Goal: Task Accomplishment & Management: Manage account settings

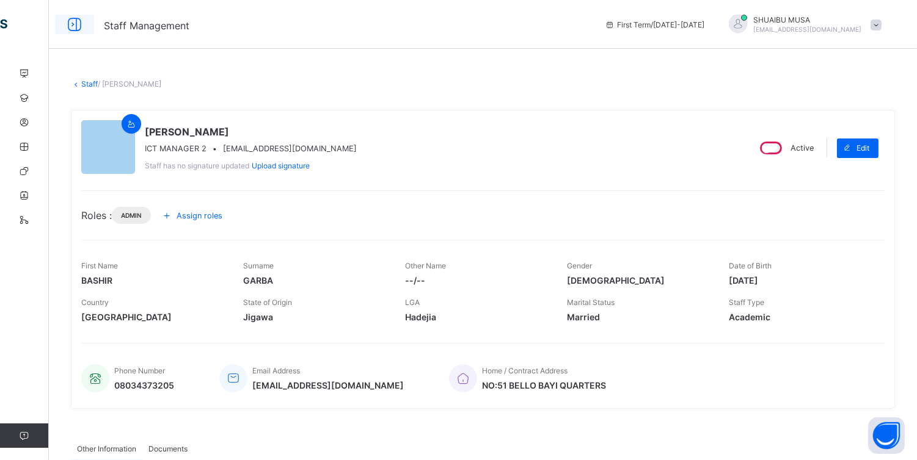
click at [78, 21] on icon at bounding box center [74, 25] width 21 height 18
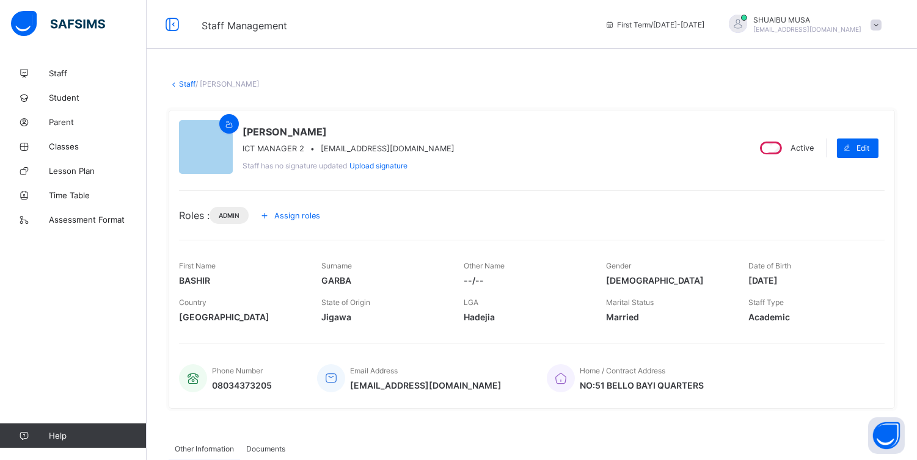
click at [73, 74] on span "Staff" at bounding box center [98, 73] width 98 height 10
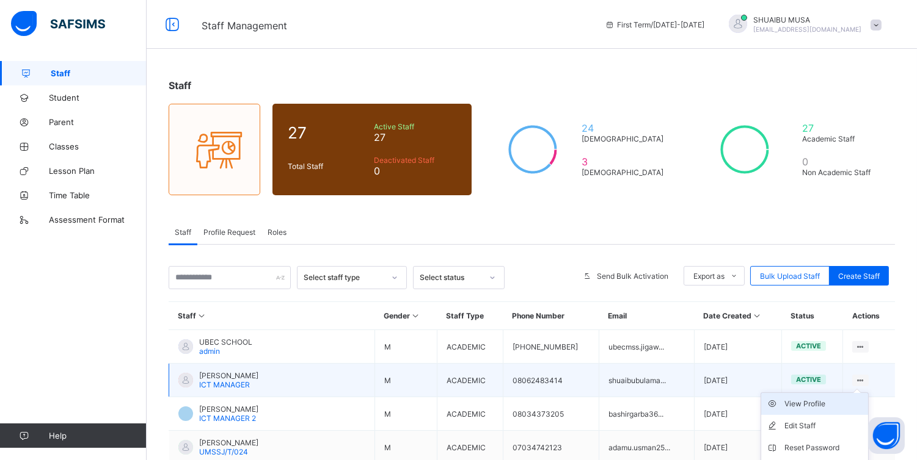
click at [821, 401] on div "View Profile" at bounding box center [823, 404] width 79 height 12
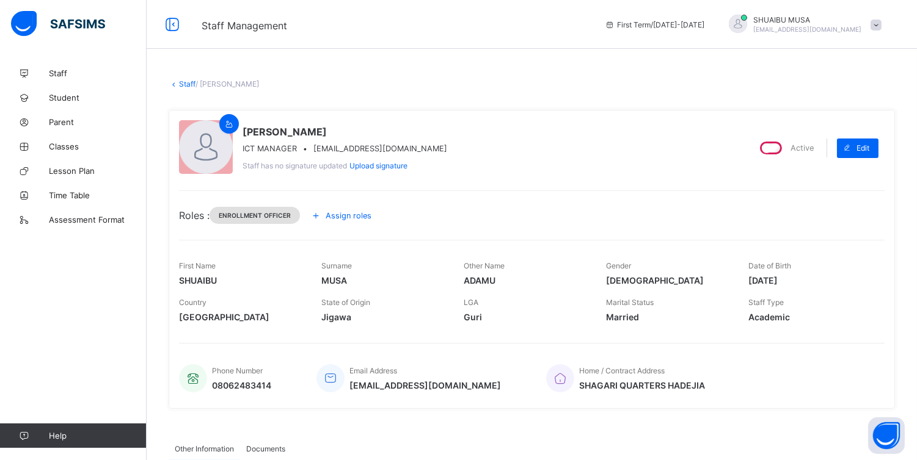
click at [291, 216] on span "Enrollment Officer" at bounding box center [255, 215] width 72 height 7
click at [355, 212] on span "Assign roles" at bounding box center [348, 215] width 46 height 9
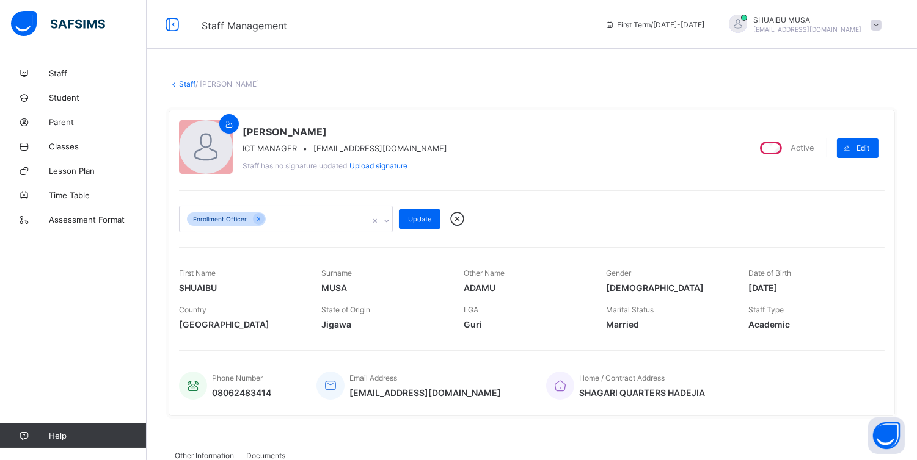
click at [387, 220] on icon at bounding box center [386, 221] width 7 height 12
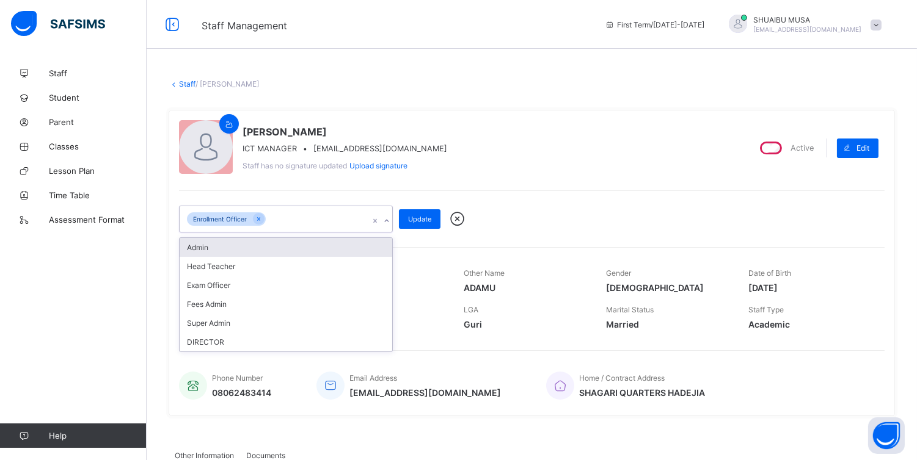
click at [249, 248] on div "Admin" at bounding box center [286, 247] width 212 height 19
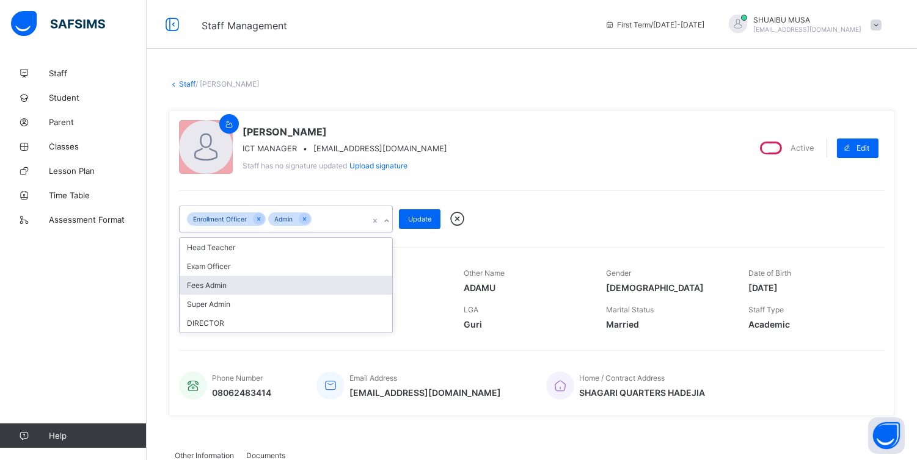
click at [223, 283] on div "Fees Admin" at bounding box center [286, 285] width 212 height 19
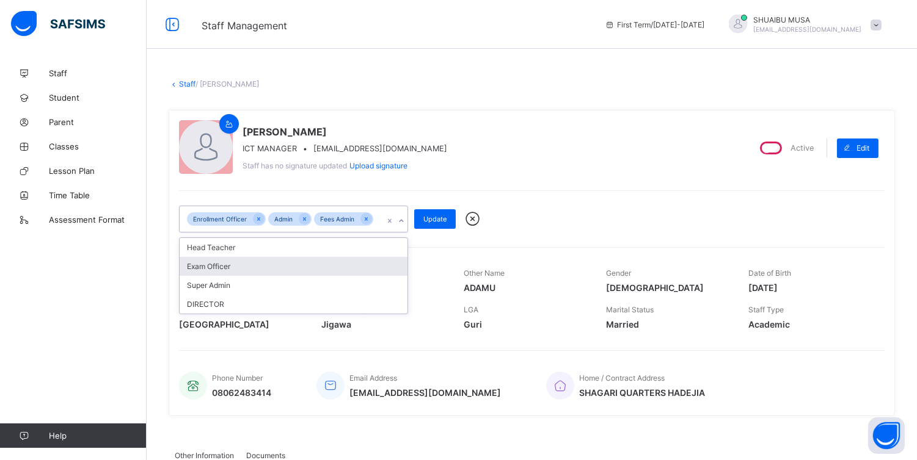
click at [234, 276] on div "Exam Officer" at bounding box center [294, 266] width 228 height 19
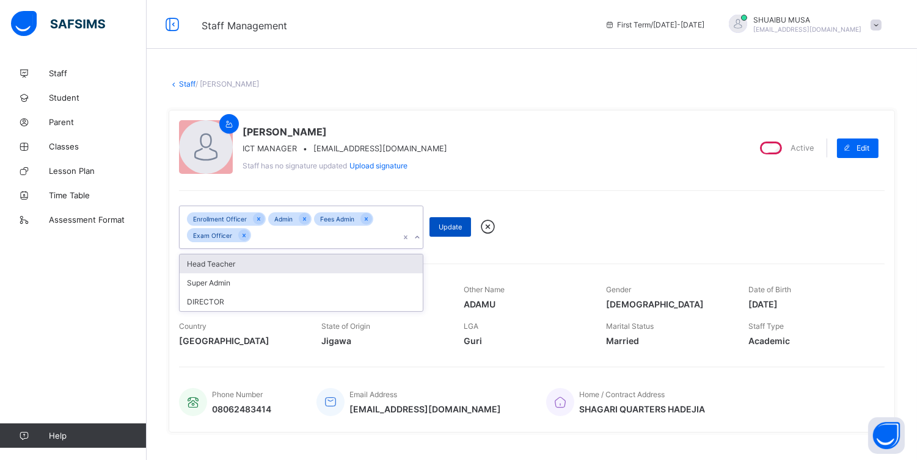
click at [455, 232] on div "Update" at bounding box center [450, 227] width 42 height 20
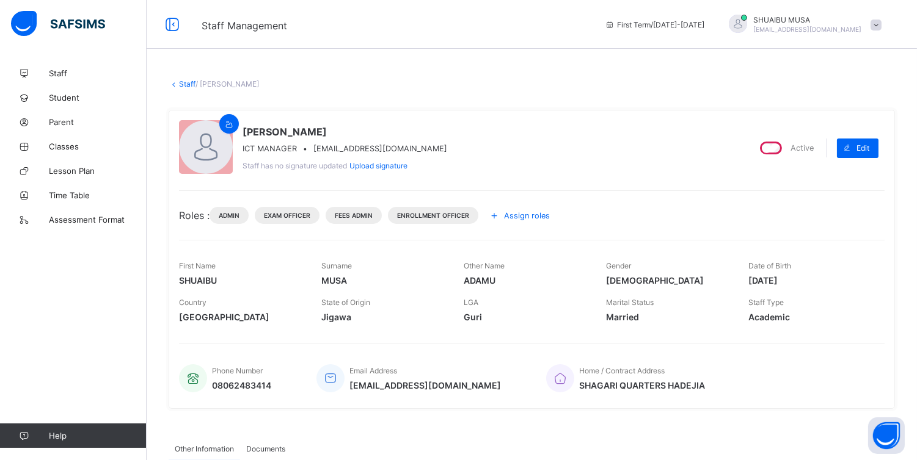
click at [523, 216] on span "Assign roles" at bounding box center [527, 215] width 46 height 9
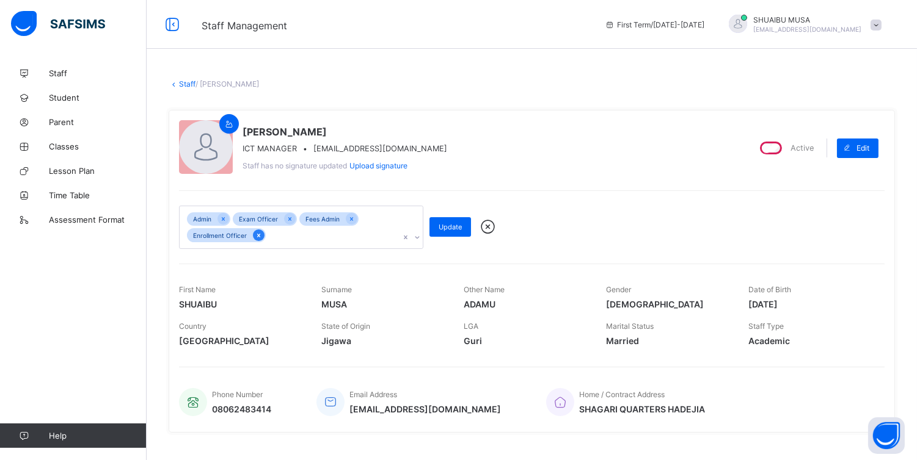
click at [258, 236] on icon at bounding box center [258, 236] width 3 height 4
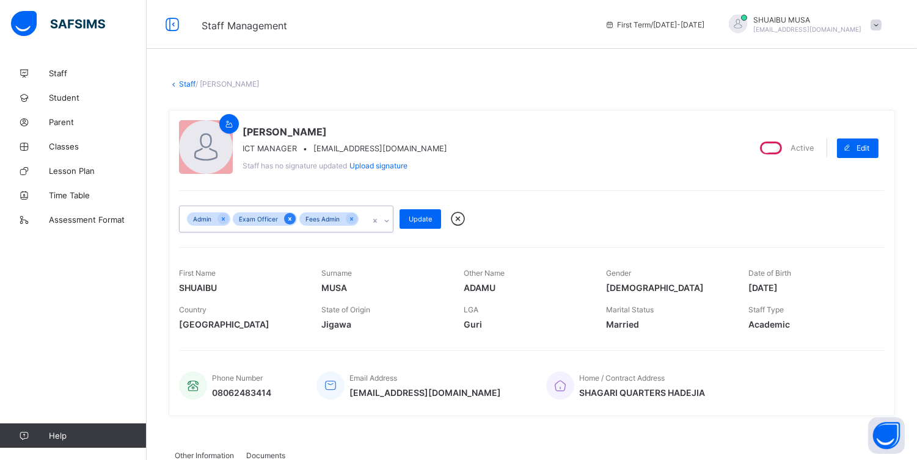
click at [284, 219] on div at bounding box center [290, 219] width 12 height 12
click at [285, 220] on icon at bounding box center [284, 219] width 3 height 4
click at [426, 217] on span "Update" at bounding box center [419, 219] width 23 height 9
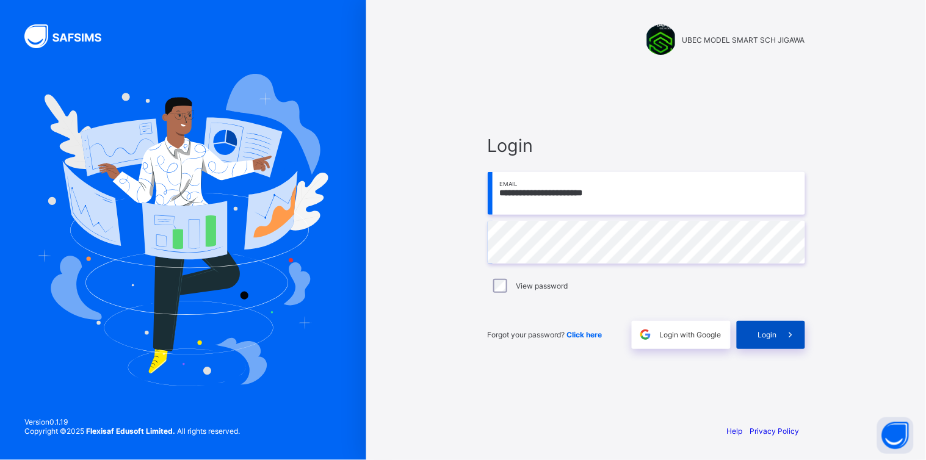
click at [774, 336] on span "Login" at bounding box center [767, 334] width 19 height 9
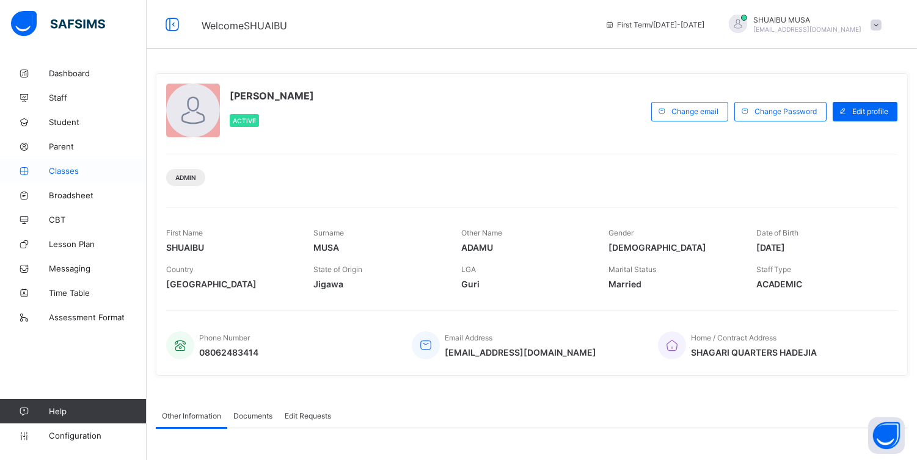
click at [55, 175] on span "Classes" at bounding box center [98, 171] width 98 height 10
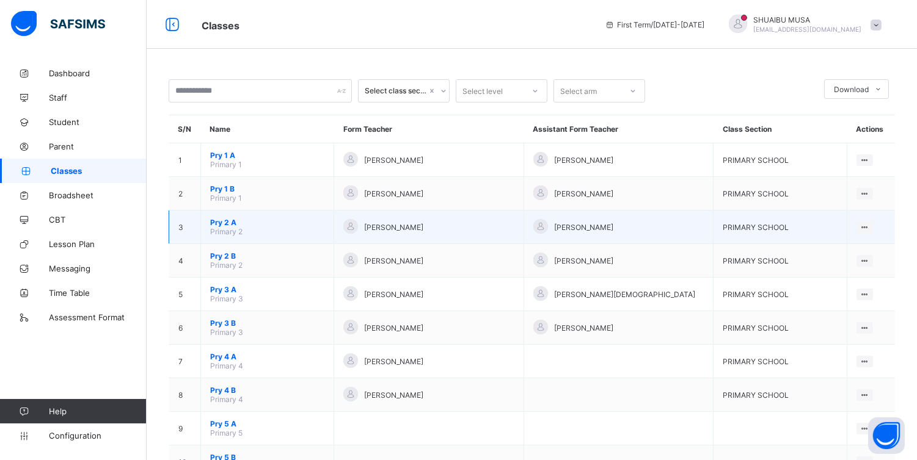
click at [802, 224] on td "PRIMARY SCHOOL" at bounding box center [779, 228] width 133 height 34
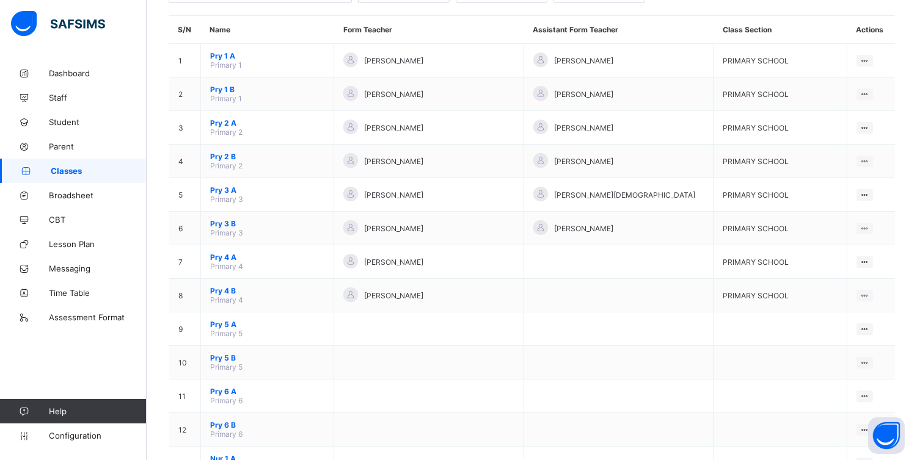
scroll to position [59, 0]
